Goal: Browse casually

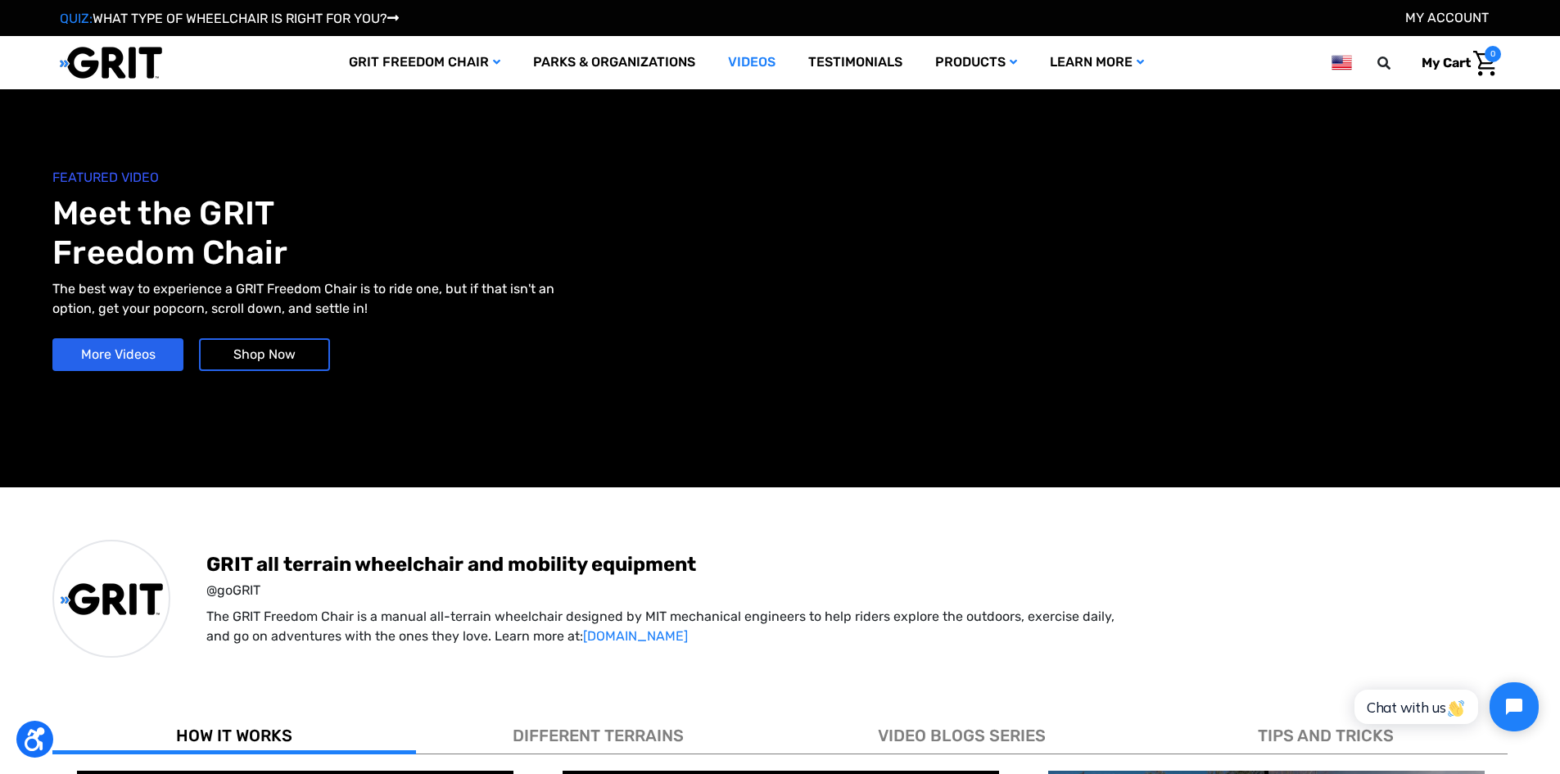
click at [102, 60] on img at bounding box center [111, 63] width 102 height 34
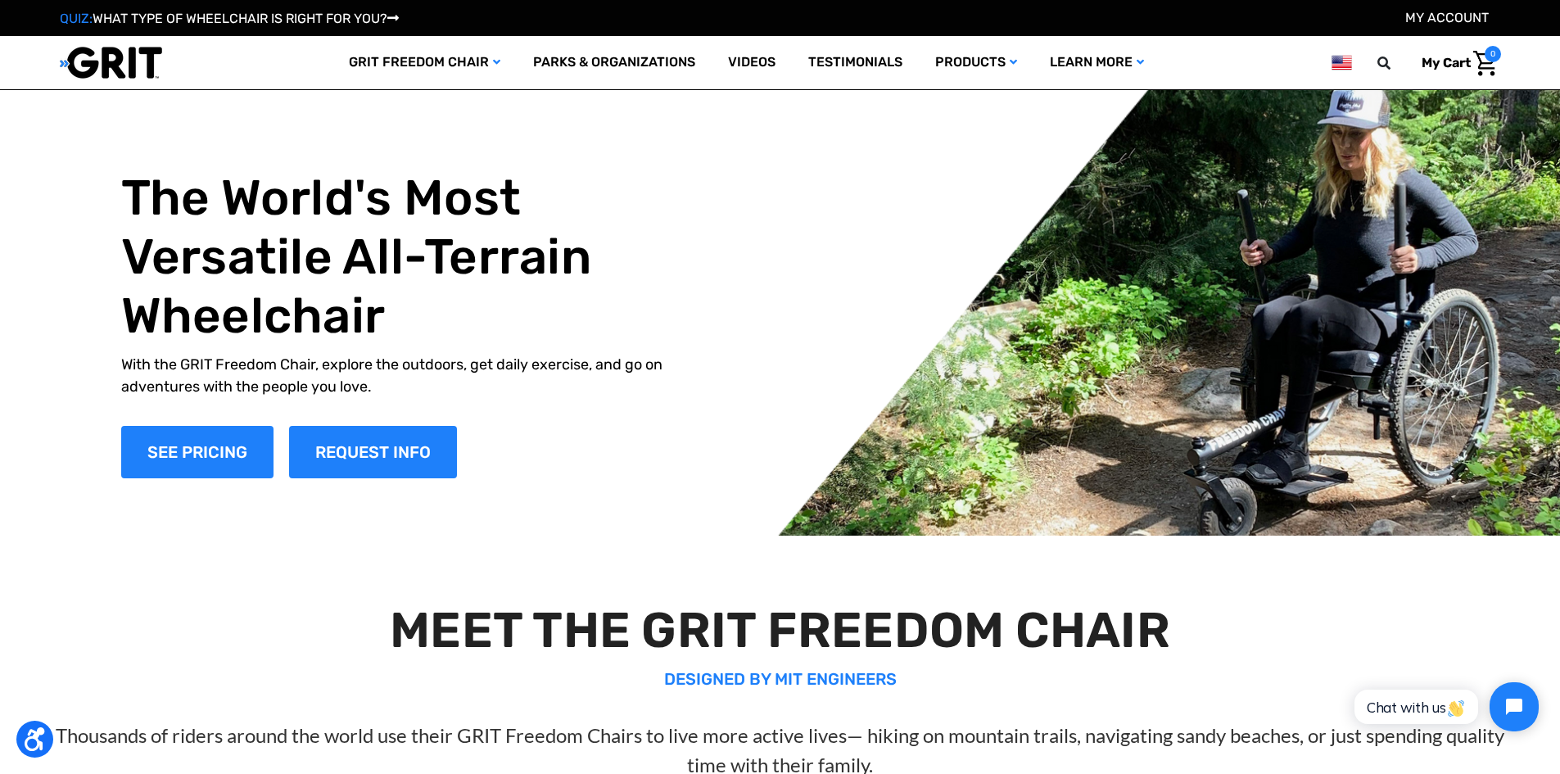
click at [120, 62] on img at bounding box center [111, 63] width 102 height 34
